Goal: Information Seeking & Learning: Find specific page/section

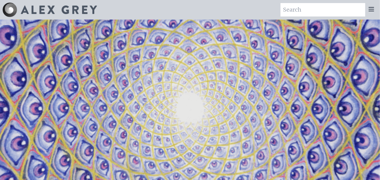
click at [306, 10] on input "search" at bounding box center [323, 9] width 85 height 13
type input "body"
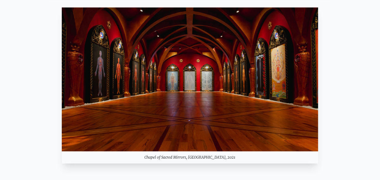
scroll to position [765, 0]
